Goal: Task Accomplishment & Management: Complete application form

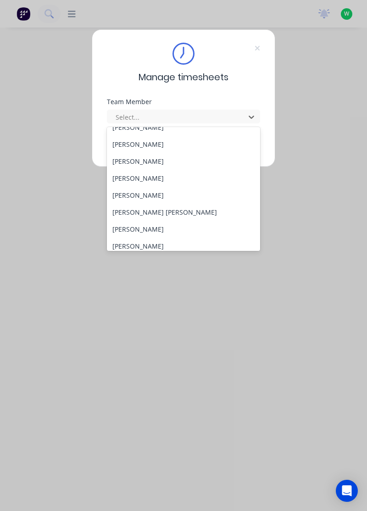
scroll to position [66, 0]
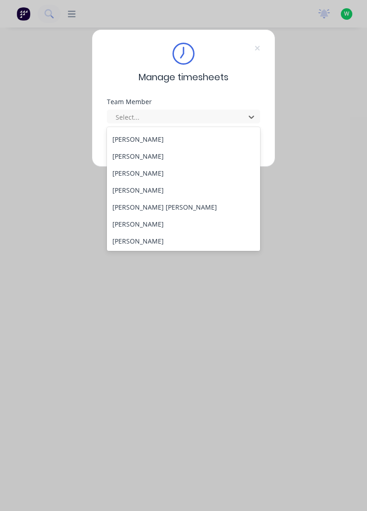
click at [154, 242] on div "[PERSON_NAME]" at bounding box center [184, 241] width 154 height 17
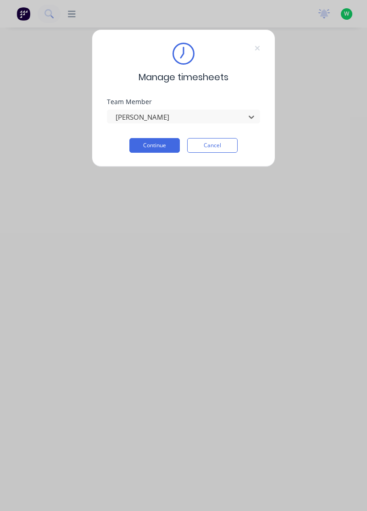
click at [160, 146] on button "Continue" at bounding box center [154, 145] width 50 height 15
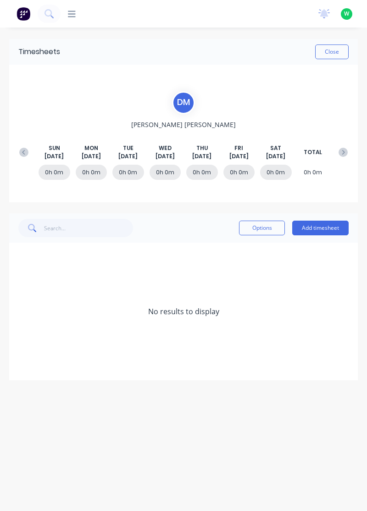
click at [329, 211] on div "Timesheets Close [PERSON_NAME] [PERSON_NAME] [DATE] [DATE] [DATE] [DATE] [DATE]…" at bounding box center [183, 209] width 349 height 341
click at [324, 226] on button "Add timesheet" at bounding box center [320, 228] width 56 height 15
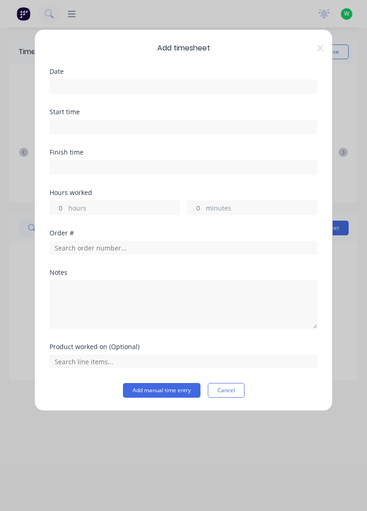
click at [109, 66] on div "Add timesheet Date Start time Finish time Hours worked hours minutes Order # No…" at bounding box center [183, 220] width 298 height 382
click at [148, 85] on input at bounding box center [183, 87] width 267 height 14
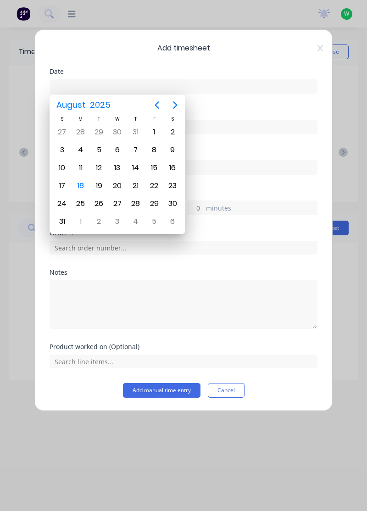
click at [79, 185] on div "18" at bounding box center [81, 186] width 14 height 14
type input "[DATE]"
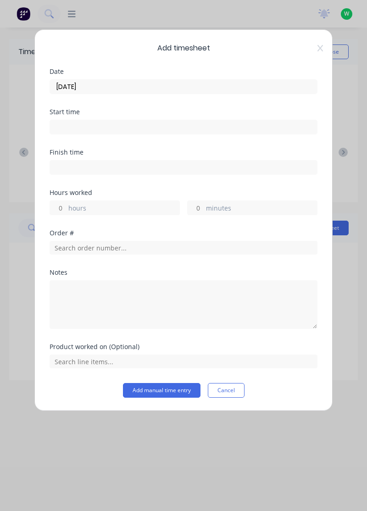
click at [102, 206] on label "hours" at bounding box center [123, 208] width 111 height 11
click at [66, 206] on input "hours" at bounding box center [58, 208] width 16 height 14
type input "3"
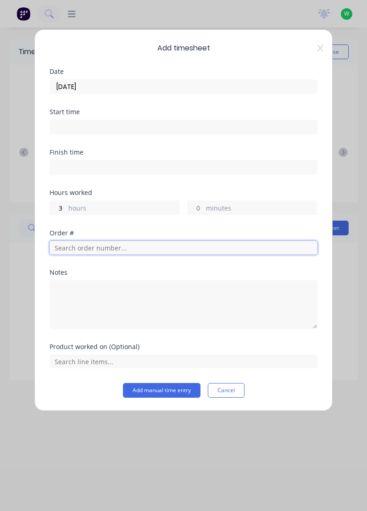
click at [107, 244] on input "text" at bounding box center [184, 248] width 268 height 14
type input "19049"
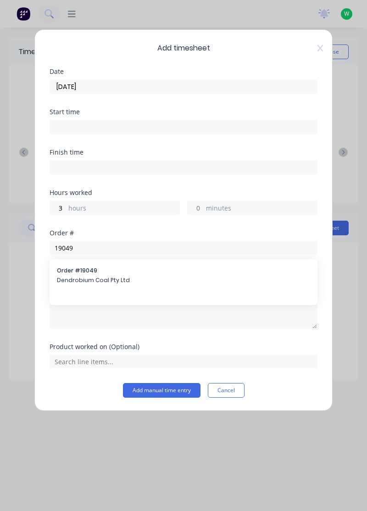
click at [110, 276] on span "Dendrobium Coal Pty Ltd" at bounding box center [183, 280] width 253 height 8
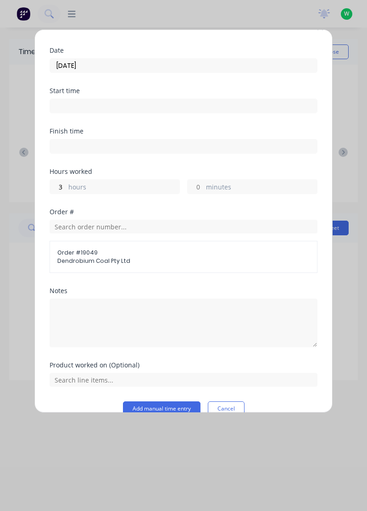
scroll to position [19, 0]
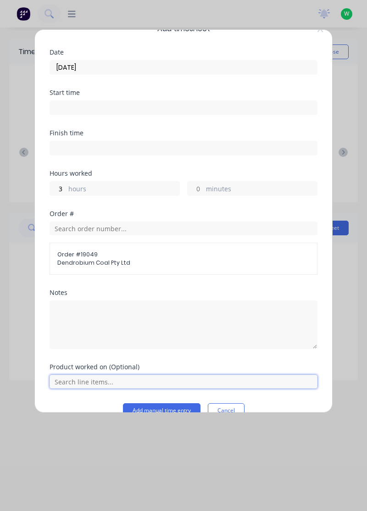
click at [135, 383] on input "text" at bounding box center [184, 382] width 268 height 14
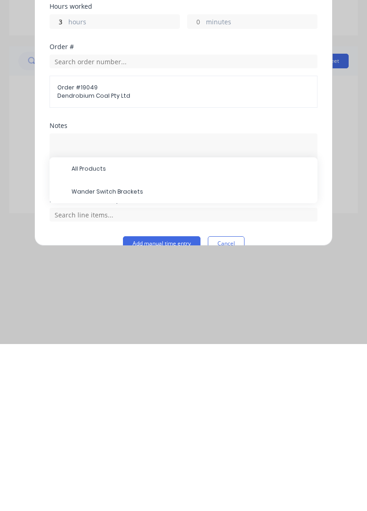
click at [122, 359] on span "Wander Switch Brackets" at bounding box center [191, 359] width 239 height 8
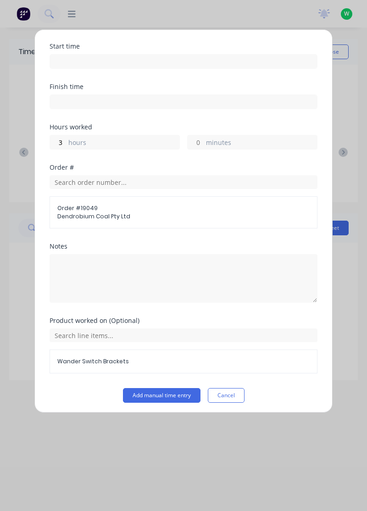
scroll to position [67, 0]
click at [189, 395] on button "Add manual time entry" at bounding box center [162, 394] width 78 height 15
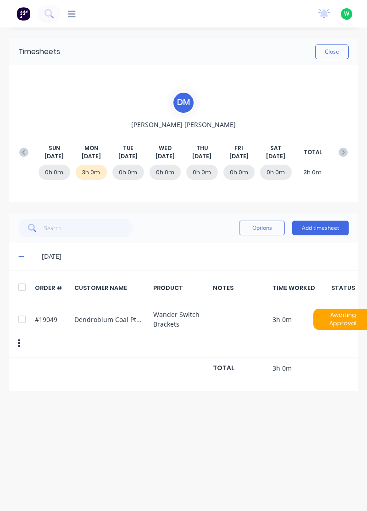
click at [336, 49] on button "Close" at bounding box center [331, 52] width 33 height 15
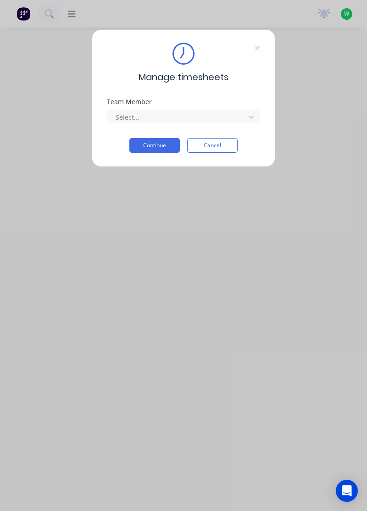
click at [257, 45] on icon at bounding box center [258, 48] width 6 height 7
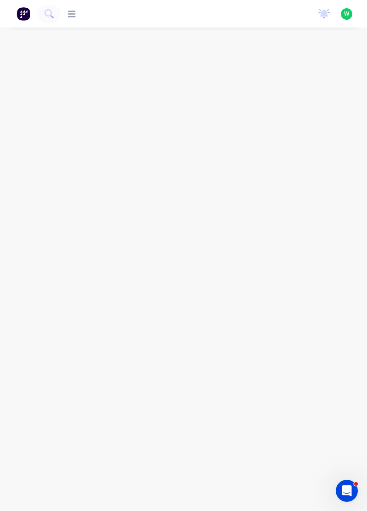
click at [17, 17] on img at bounding box center [24, 14] width 14 height 14
click at [153, 51] on input "text" at bounding box center [150, 52] width 91 height 18
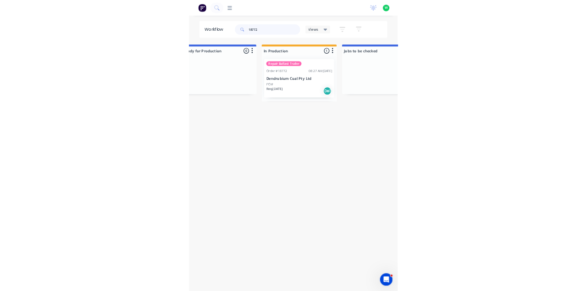
scroll to position [0, 319]
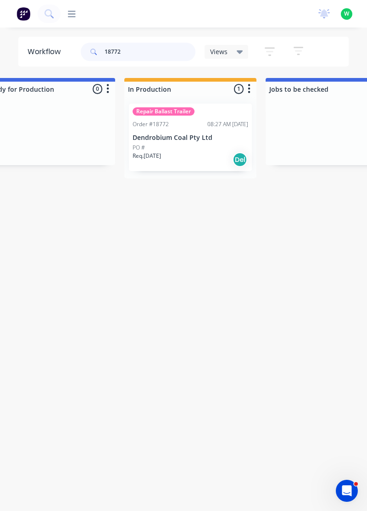
type input "18772"
click at [212, 137] on p "Dendrobium Coal Pty Ltd" at bounding box center [191, 138] width 116 height 8
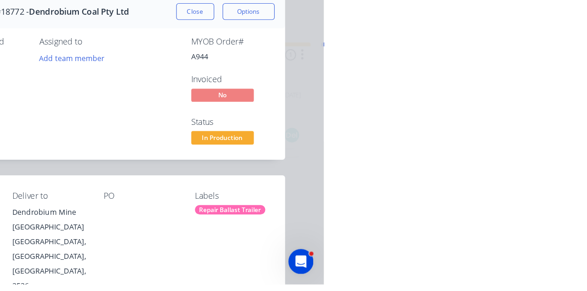
click at [100, 83] on div "Collaborate" at bounding box center [81, 80] width 36 height 8
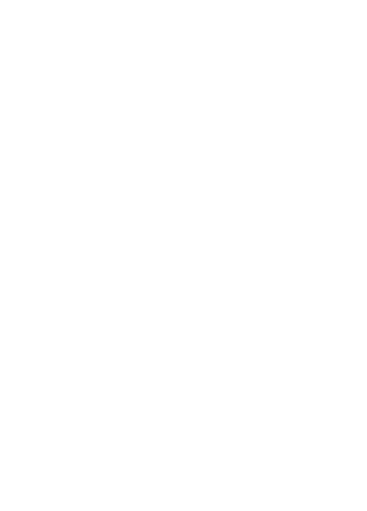
scroll to position [1982, 0]
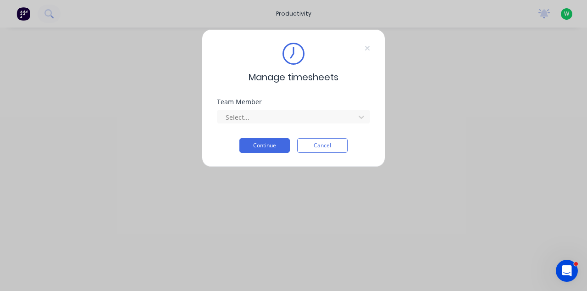
click at [367, 46] on icon at bounding box center [368, 48] width 6 height 7
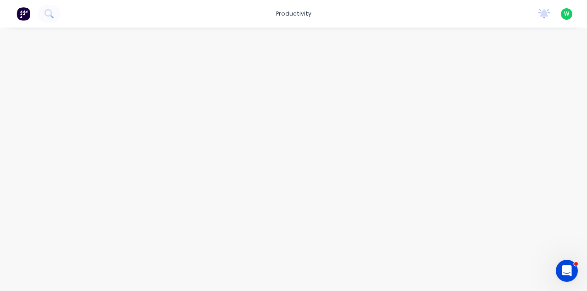
click at [22, 13] on img at bounding box center [24, 14] width 14 height 14
click at [153, 50] on input "text" at bounding box center [150, 52] width 91 height 18
type input "18772"
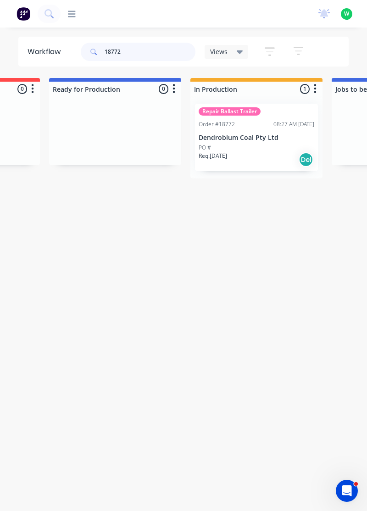
scroll to position [0, 254]
click at [249, 138] on p "Dendrobium Coal Pty Ltd" at bounding box center [256, 138] width 116 height 8
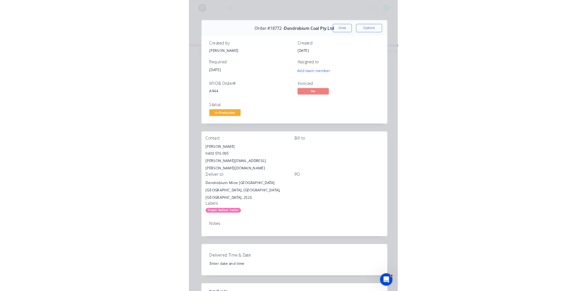
scroll to position [0, 0]
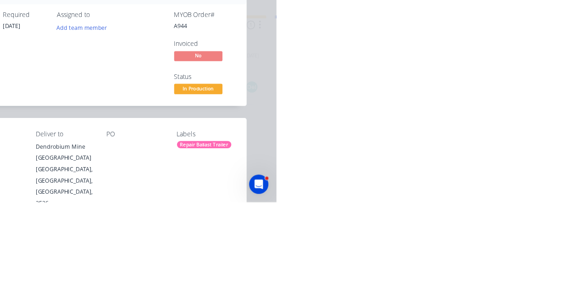
click at [100, 83] on div "Collaborate" at bounding box center [81, 80] width 36 height 8
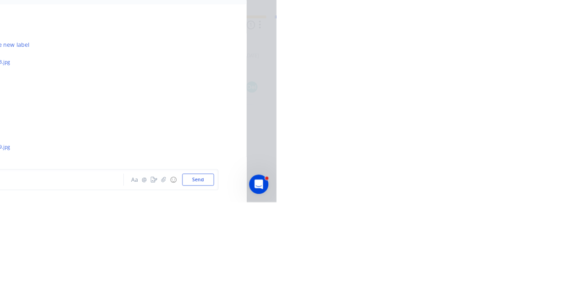
scroll to position [11459, 0]
click at [238, 210] on img at bounding box center [205, 186] width 66 height 60
click at [238, 174] on img at bounding box center [205, 164] width 66 height 60
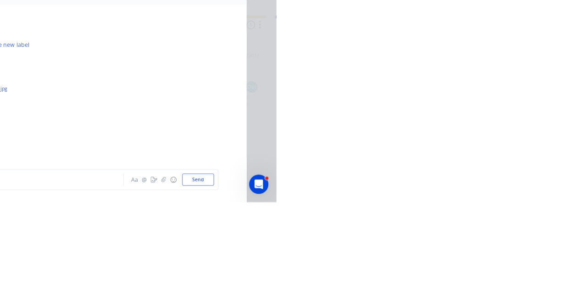
click at [238, 207] on img at bounding box center [205, 200] width 66 height 60
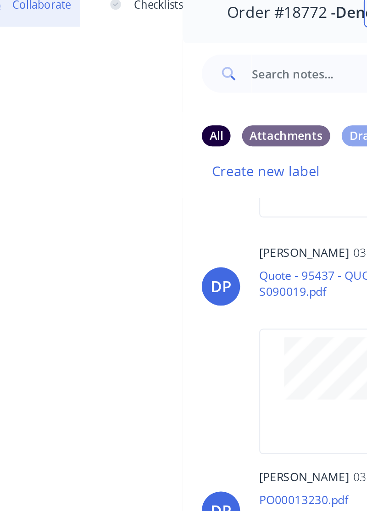
scroll to position [11752, 0]
